Goal: Task Accomplishment & Management: Complete application form

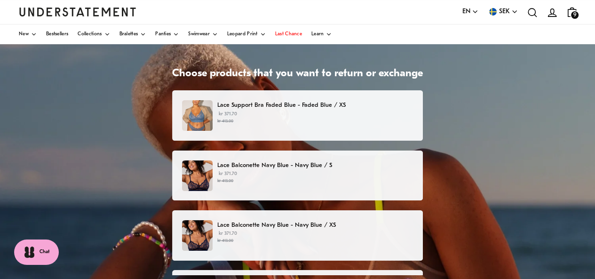
scroll to position [47, 0]
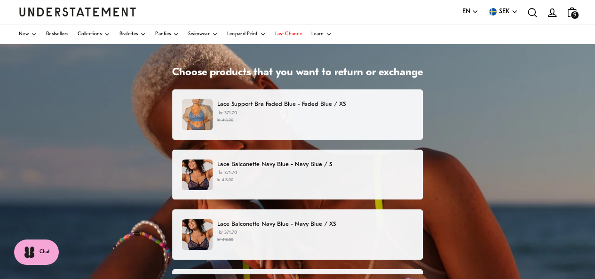
click at [259, 116] on p "kr 371.70 kr 413.00" at bounding box center [315, 117] width 196 height 14
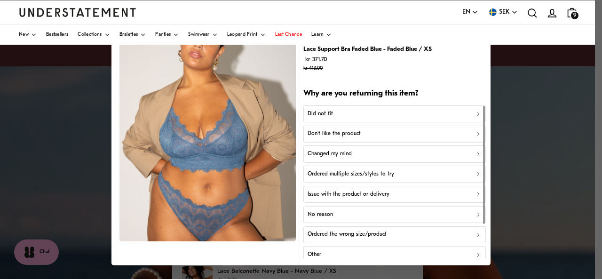
click at [327, 112] on p "Did not fit" at bounding box center [319, 113] width 25 height 9
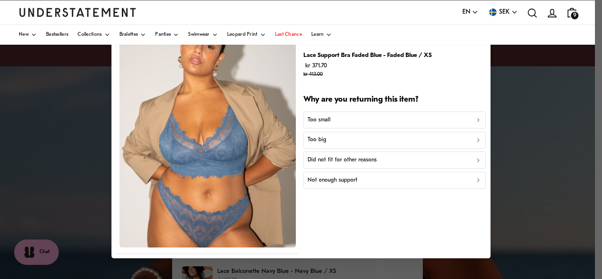
click at [354, 157] on p "Did not fit for other reasons" at bounding box center [341, 160] width 69 height 9
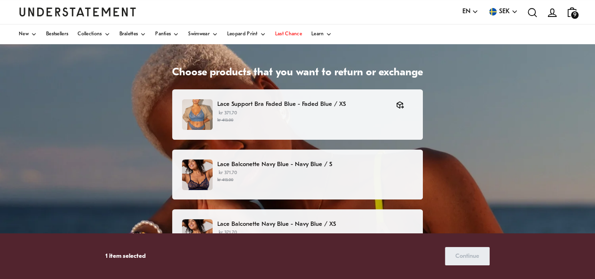
scroll to position [94, 0]
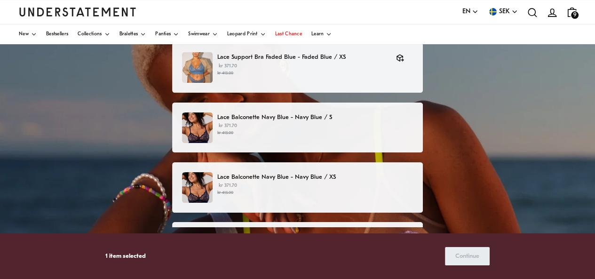
click at [294, 126] on p "kr 371.70 kr 413.00" at bounding box center [315, 129] width 196 height 14
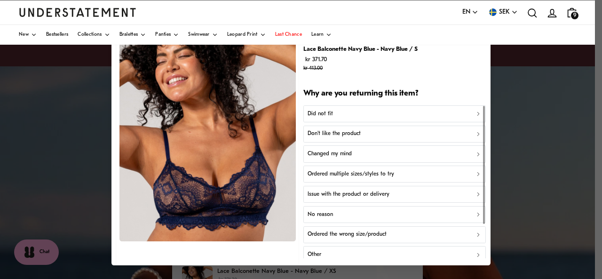
click at [330, 109] on button "Did not fit" at bounding box center [394, 113] width 182 height 17
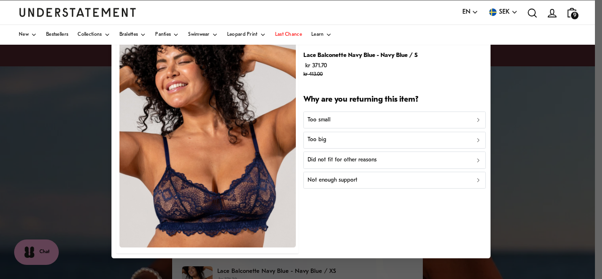
click at [346, 158] on p "Did not fit for other reasons" at bounding box center [341, 160] width 69 height 9
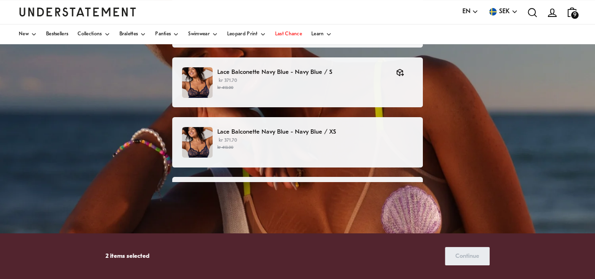
scroll to position [141, 0]
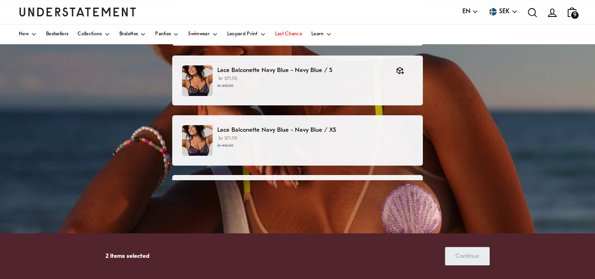
click at [283, 135] on p "kr 371.70 kr 413.00" at bounding box center [315, 142] width 196 height 14
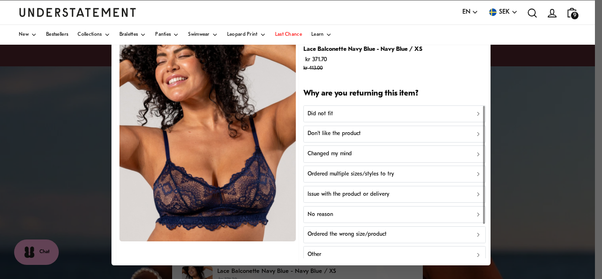
click at [342, 112] on div "Did not fit" at bounding box center [394, 113] width 174 height 9
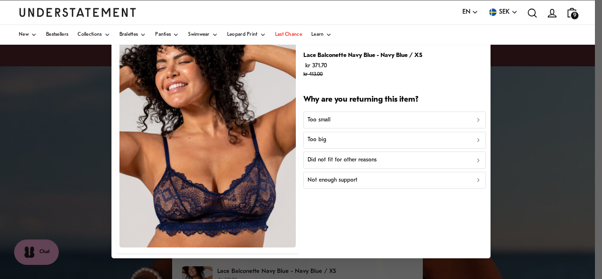
click at [353, 158] on p "Did not fit for other reasons" at bounding box center [341, 160] width 69 height 9
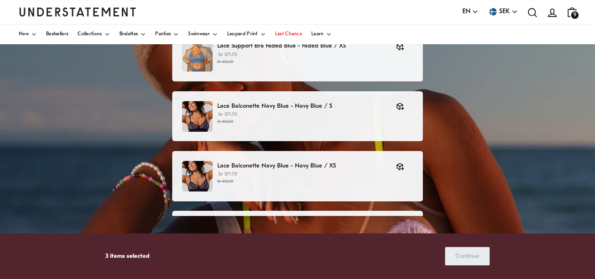
scroll to position [163, 0]
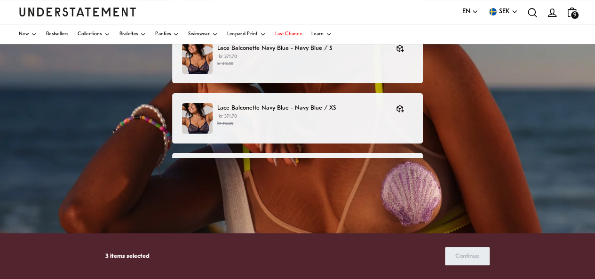
click at [281, 155] on div "Lace Highwaist Briefs Faded Blue - Faded Blue / S 2 × kr 193.50 kr 215.00" at bounding box center [297, 178] width 251 height 50
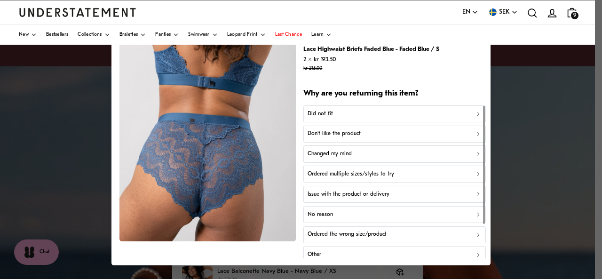
click at [541, 133] on div at bounding box center [301, 139] width 602 height 279
click at [553, 124] on div at bounding box center [301, 139] width 602 height 279
click at [40, 94] on div at bounding box center [301, 139] width 602 height 279
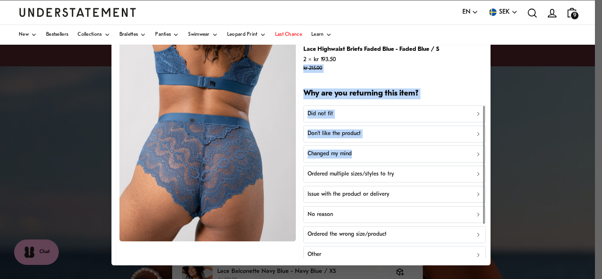
drag, startPoint x: 422, startPoint y: 61, endPoint x: 422, endPoint y: 146, distance: 85.1
click at [422, 146] on div "Lace Highwaist Briefs Faded Blue - Faded Blue / S 2 × kr 193.50 kr 215.00 Why a…" at bounding box center [394, 161] width 182 height 285
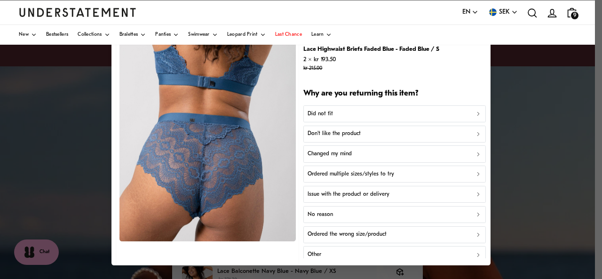
click at [537, 118] on div at bounding box center [301, 139] width 602 height 279
click at [26, 122] on div at bounding box center [301, 139] width 602 height 279
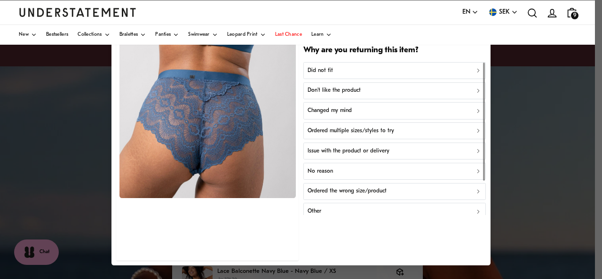
click at [567, 47] on div at bounding box center [301, 139] width 602 height 279
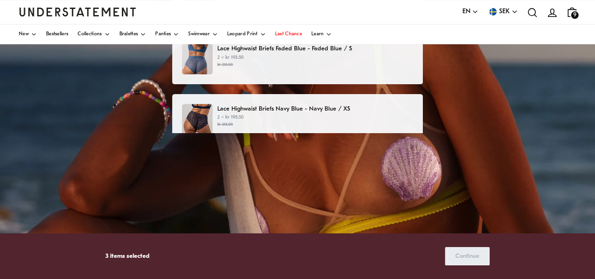
scroll to position [141, 0]
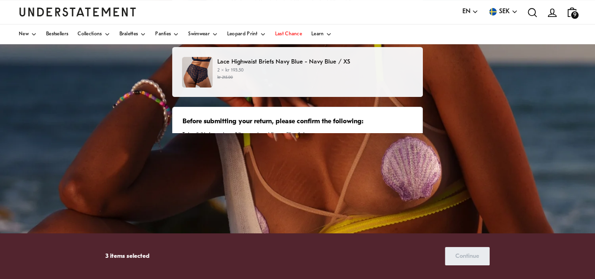
click at [301, 79] on small "kr 215.00" at bounding box center [315, 77] width 196 height 7
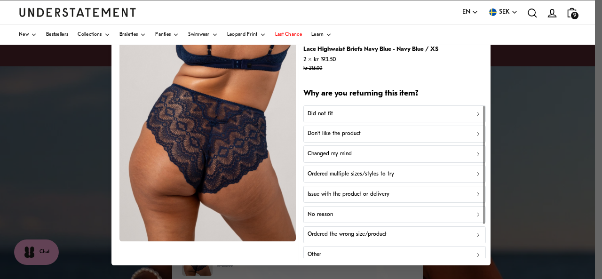
click at [342, 152] on p "Changed my mind" at bounding box center [329, 154] width 44 height 9
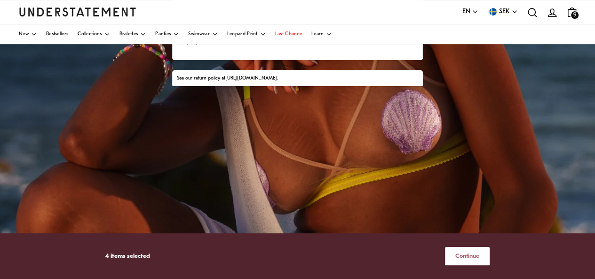
scroll to position [257, 0]
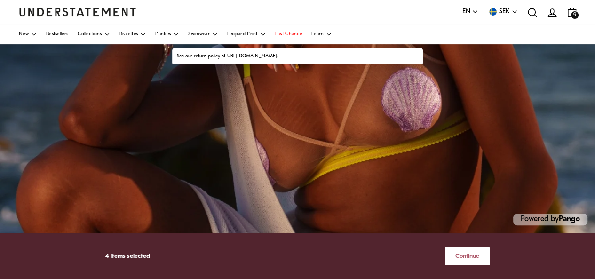
click at [460, 253] on span "Continue" at bounding box center [467, 255] width 24 height 17
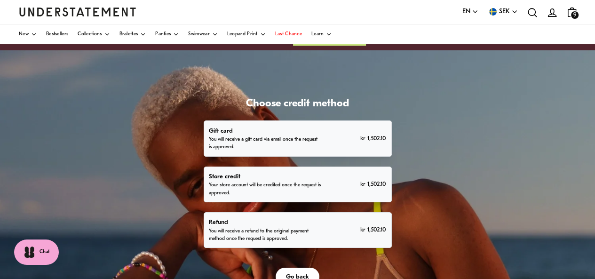
scroll to position [47, 0]
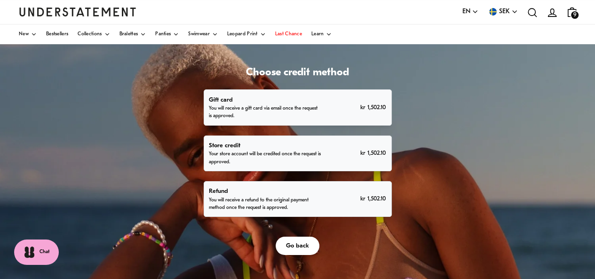
click at [305, 200] on p "You will receive a refund to the original payment method once the request is ap…" at bounding box center [265, 204] width 112 height 15
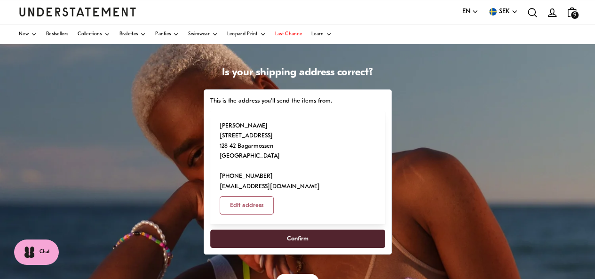
click at [323, 230] on span "Confirm" at bounding box center [297, 238] width 154 height 17
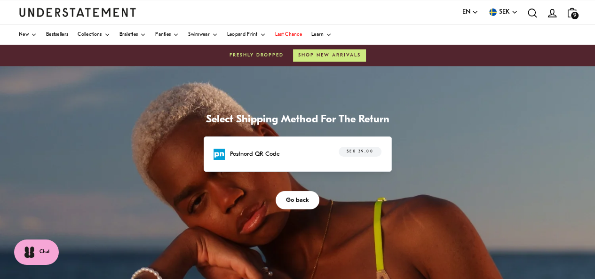
click at [270, 153] on p "Postnord QR Code" at bounding box center [255, 154] width 50 height 10
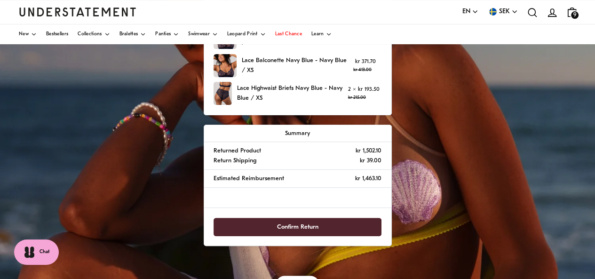
scroll to position [188, 0]
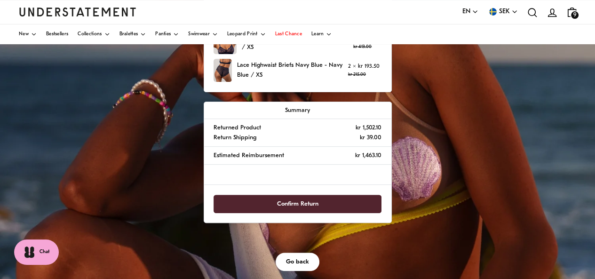
click at [313, 203] on span "Confirm Return" at bounding box center [297, 203] width 41 height 17
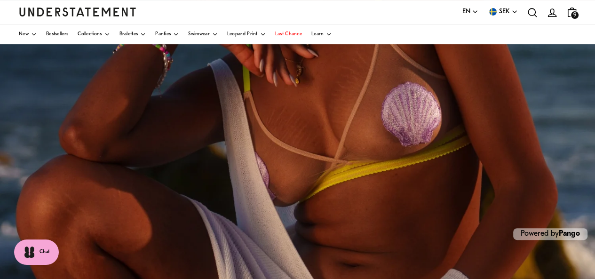
scroll to position [257, 0]
